Goal: Navigation & Orientation: Find specific page/section

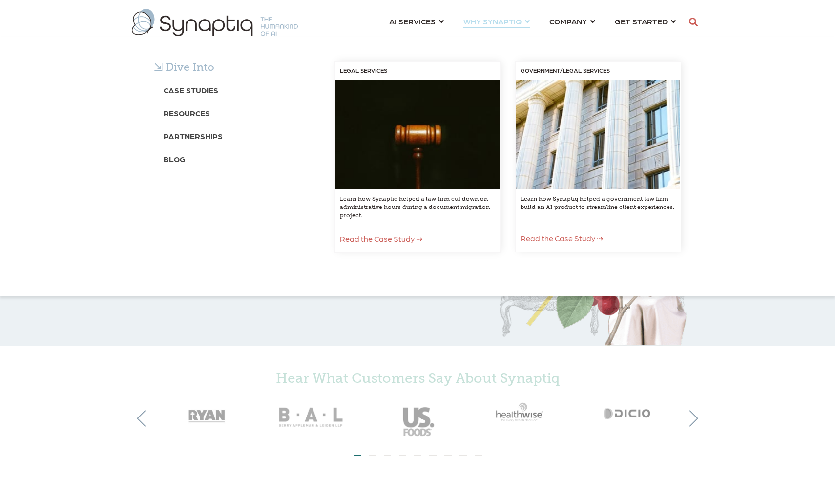
click at [571, 37] on div "⇲ Dive Into Case Studies Resources Partnerships Blog LEGAL SERVICES Learn how S…" at bounding box center [417, 167] width 835 height 260
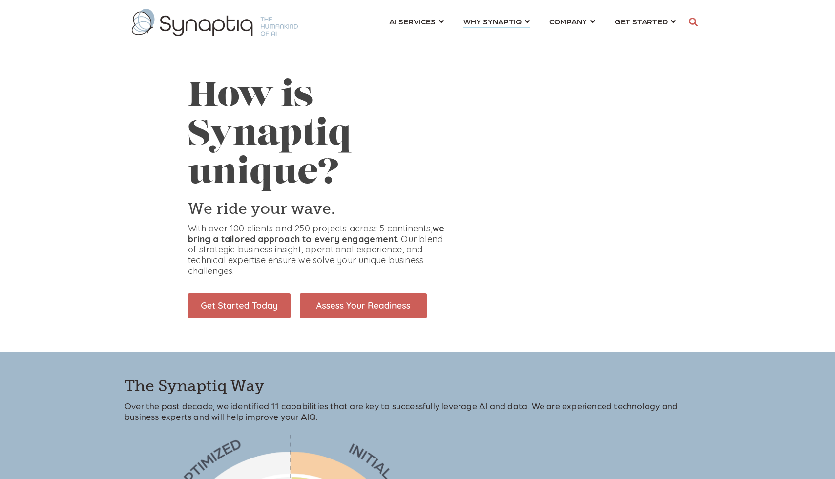
scroll to position [0, 4]
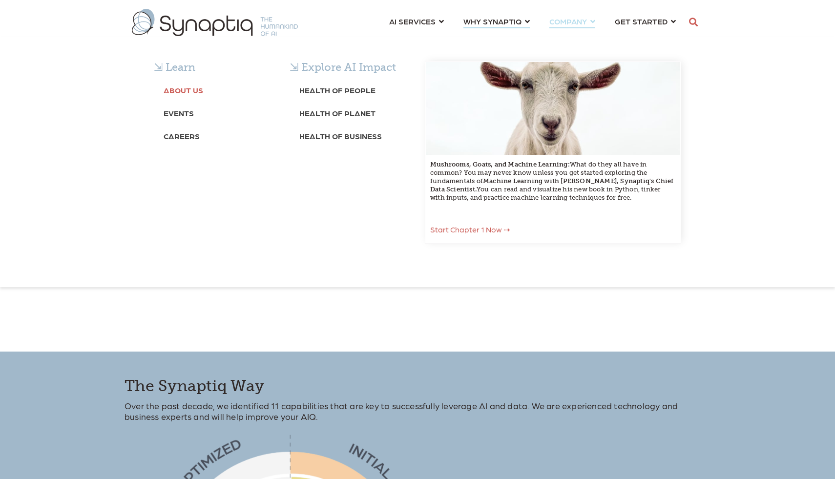
click at [197, 87] on b "About Us" at bounding box center [184, 89] width 40 height 9
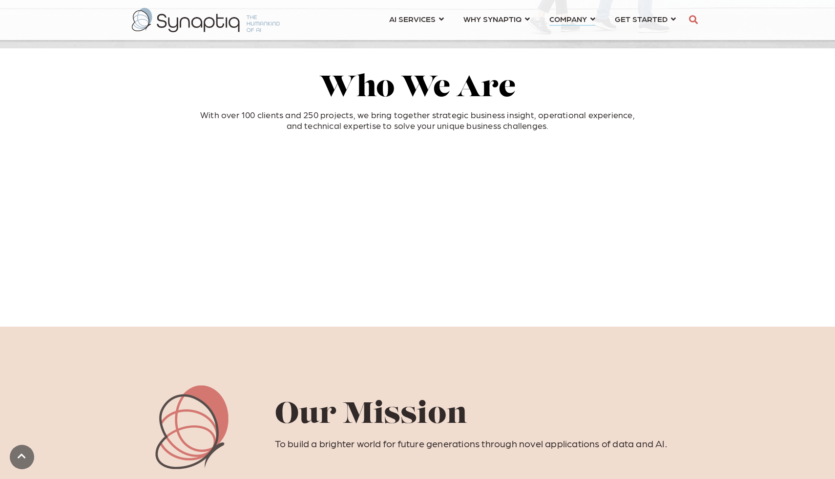
scroll to position [291, 0]
